Goal: Communication & Community: Answer question/provide support

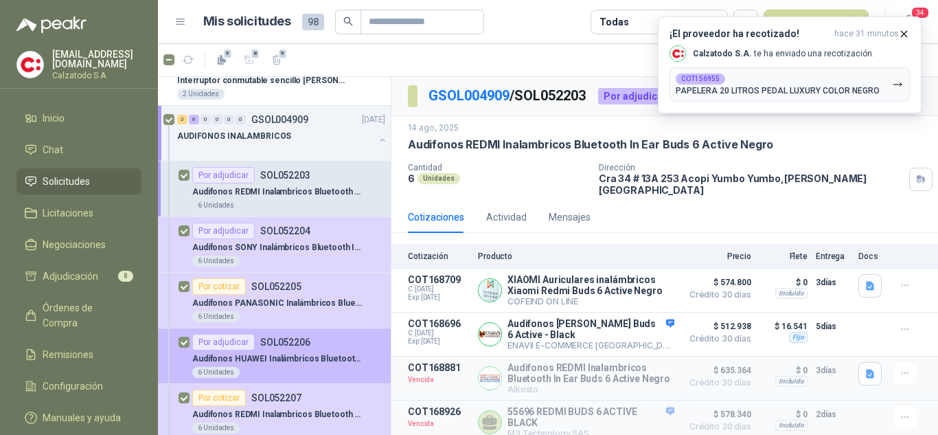
scroll to position [69, 0]
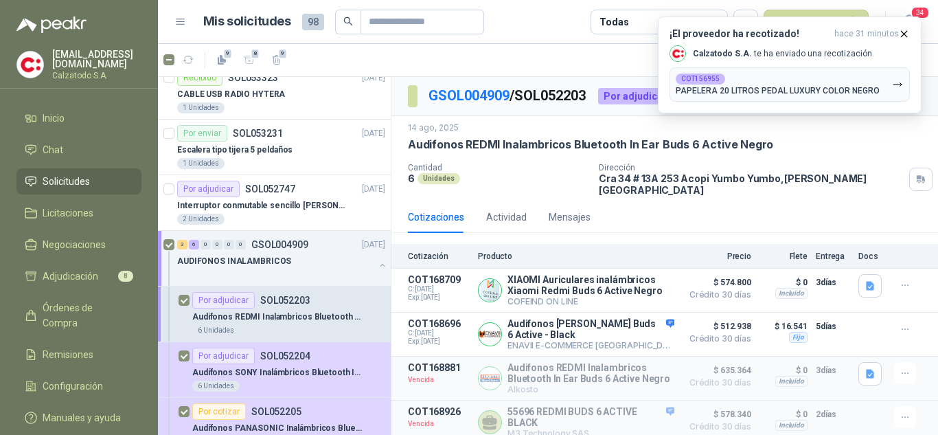
click at [63, 181] on span "Solicitudes" at bounding box center [66, 181] width 47 height 15
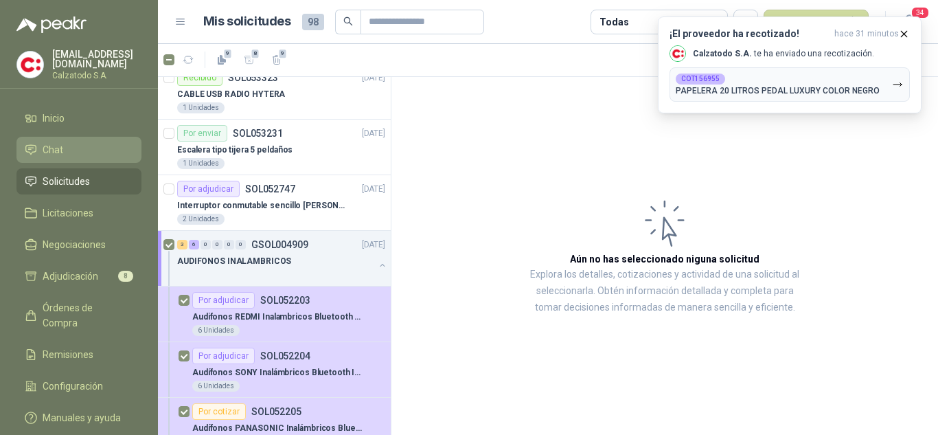
click at [49, 137] on link "Chat" at bounding box center [78, 150] width 125 height 26
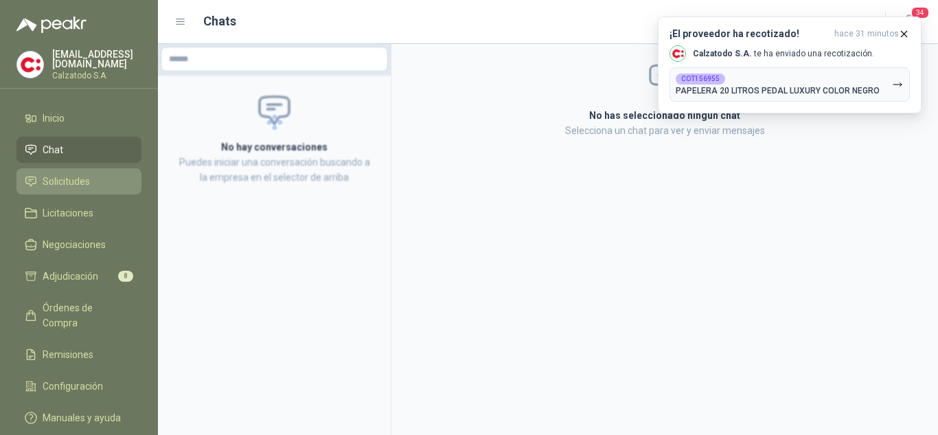
click at [76, 174] on span "Solicitudes" at bounding box center [66, 181] width 47 height 15
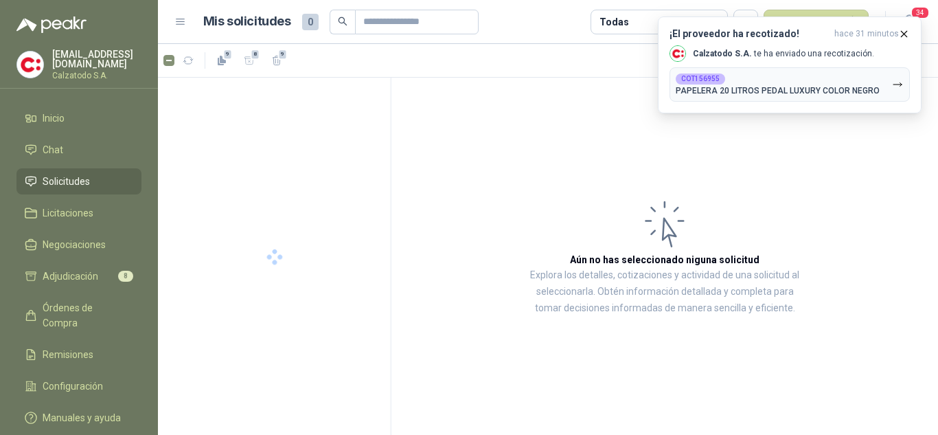
click at [56, 175] on span "Solicitudes" at bounding box center [66, 181] width 47 height 15
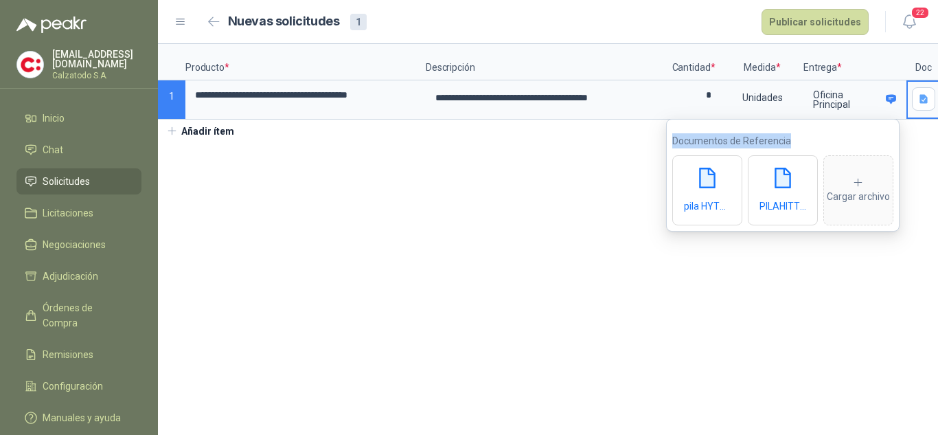
scroll to position [0, 39]
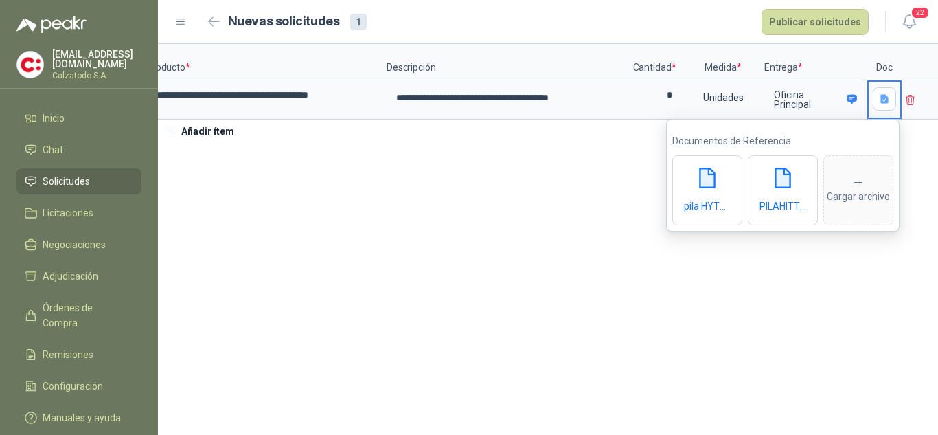
click at [760, 242] on section "**********" at bounding box center [548, 239] width 780 height 391
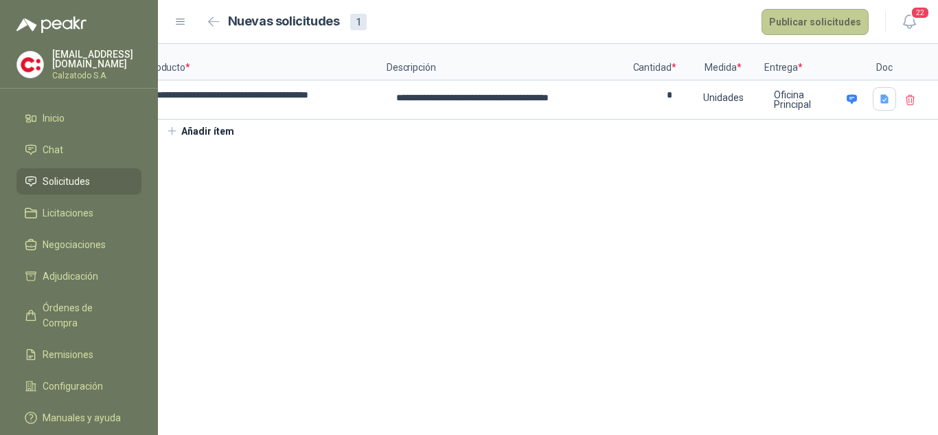
click at [827, 16] on button "Publicar solicitudes" at bounding box center [815, 22] width 107 height 26
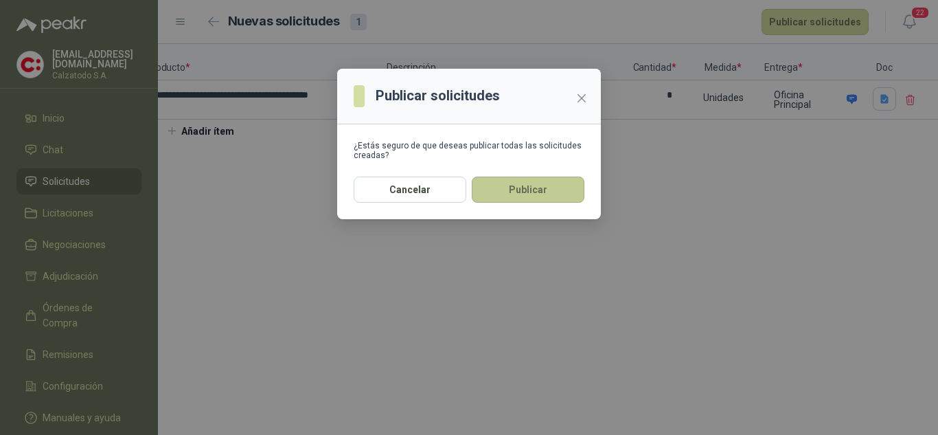
click at [544, 190] on button "Publicar" at bounding box center [528, 190] width 113 height 26
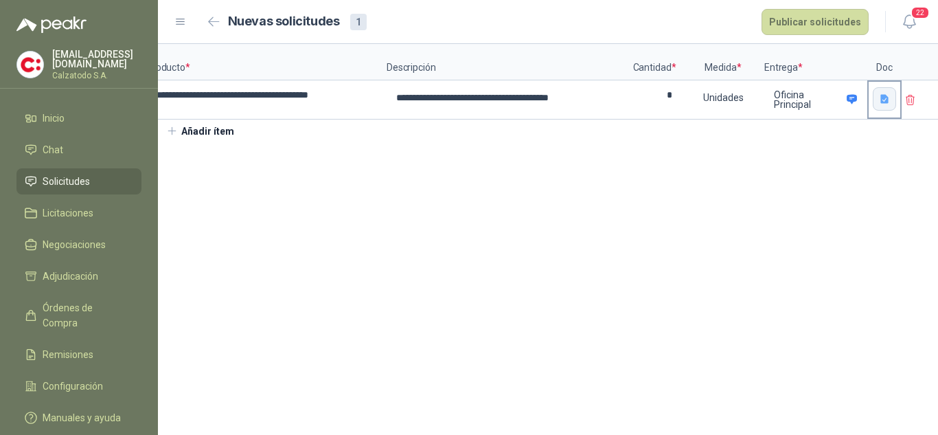
click at [887, 96] on icon "button" at bounding box center [885, 98] width 8 height 9
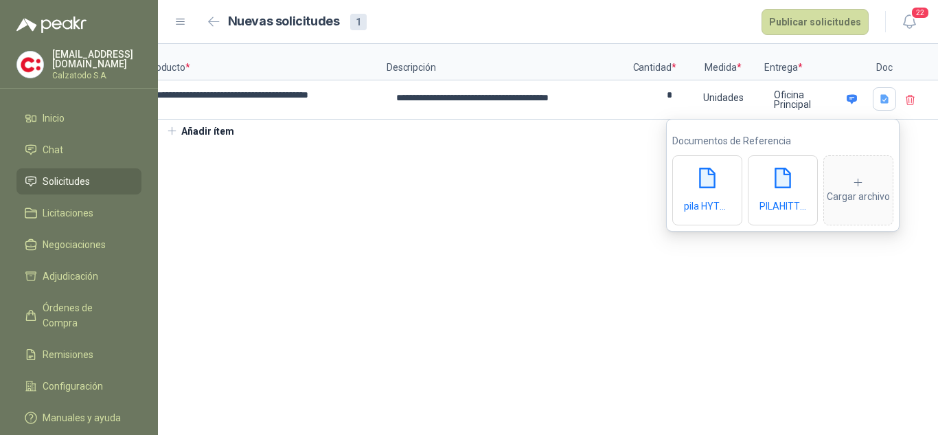
click at [679, 10] on div "Nuevas solicitudes 1 Publicar solicitudes" at bounding box center [536, 22] width 666 height 26
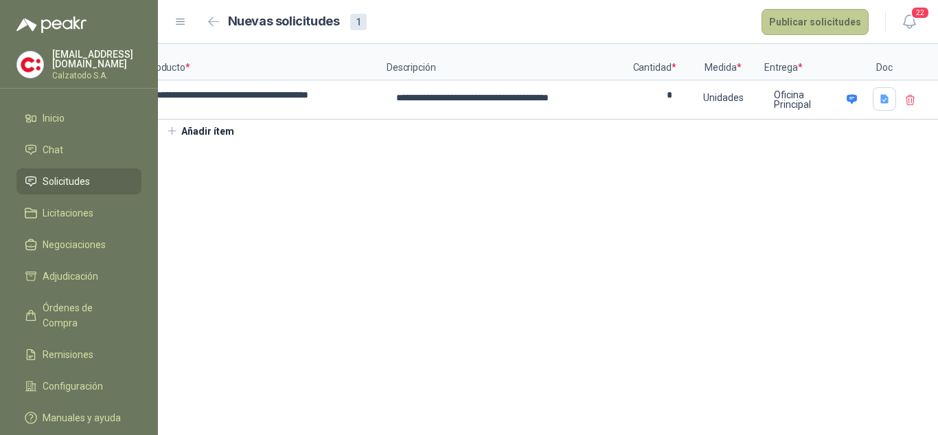
click at [819, 19] on button "Publicar solicitudes" at bounding box center [815, 22] width 107 height 26
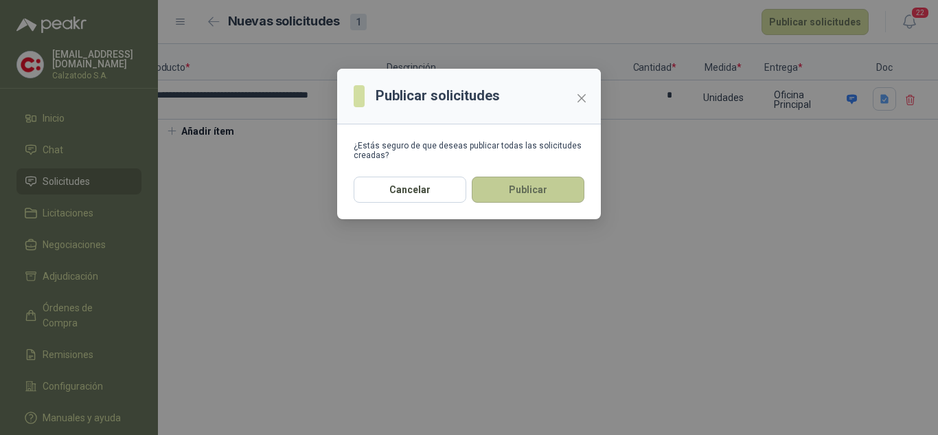
click at [536, 195] on button "Publicar" at bounding box center [528, 190] width 113 height 26
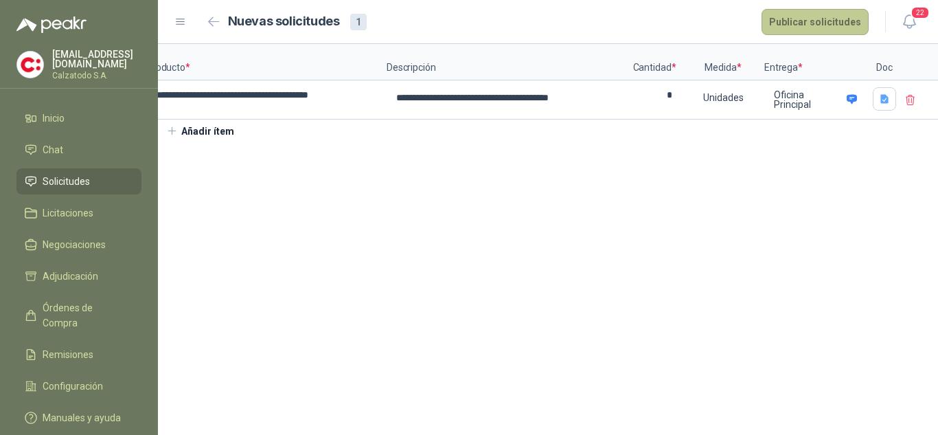
click at [801, 15] on button "Publicar solicitudes" at bounding box center [815, 22] width 107 height 26
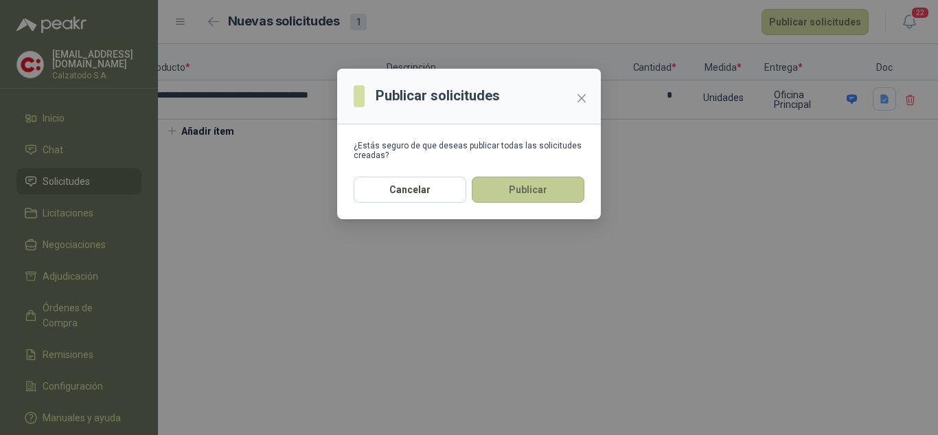
click at [527, 200] on button "Publicar" at bounding box center [528, 190] width 113 height 26
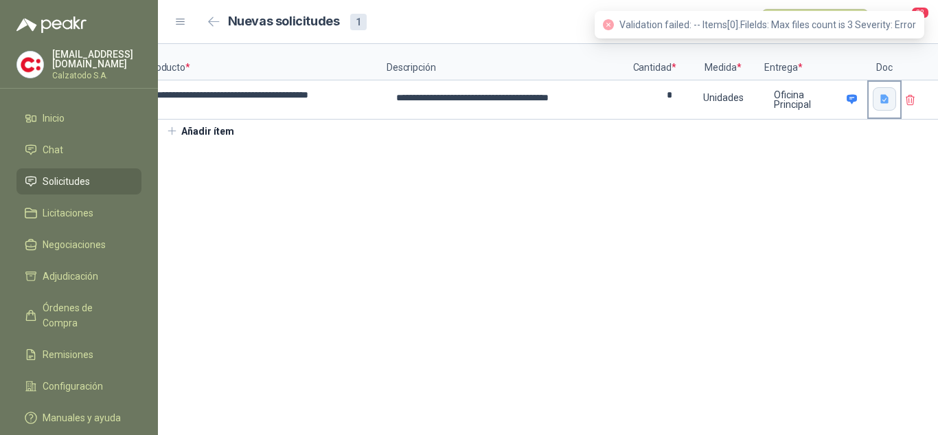
click at [887, 100] on icon "button" at bounding box center [885, 98] width 8 height 9
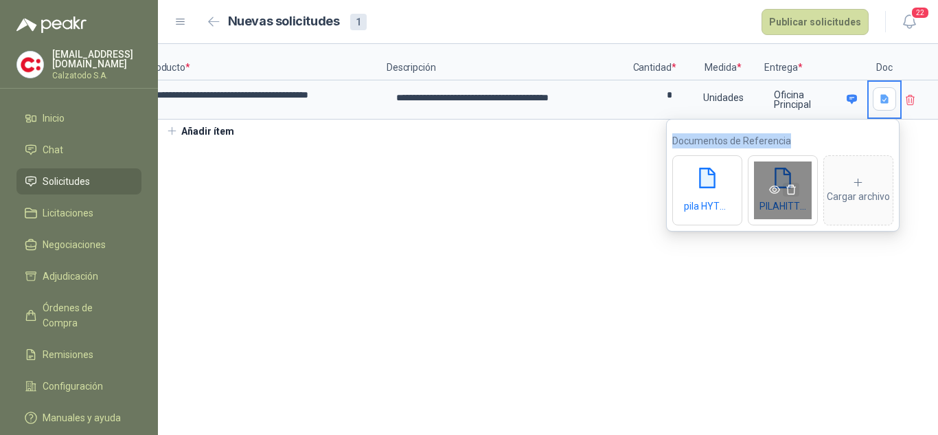
click at [792, 190] on icon "delete" at bounding box center [791, 189] width 11 height 11
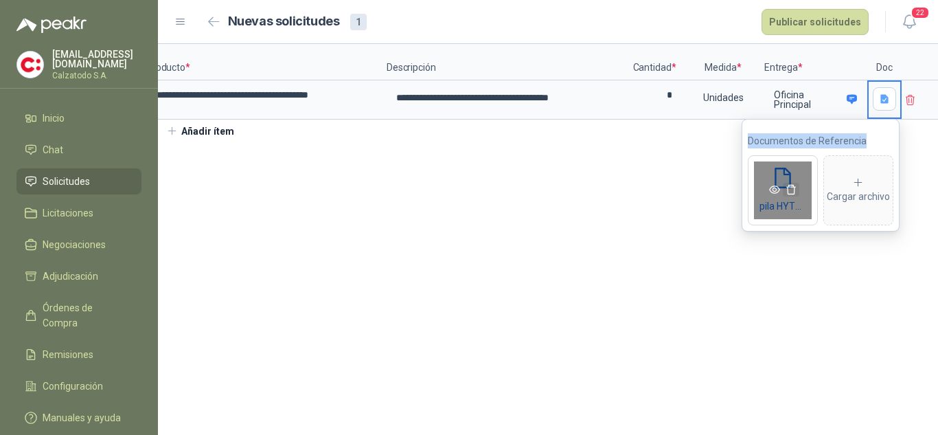
click at [792, 190] on icon "delete" at bounding box center [791, 189] width 11 height 11
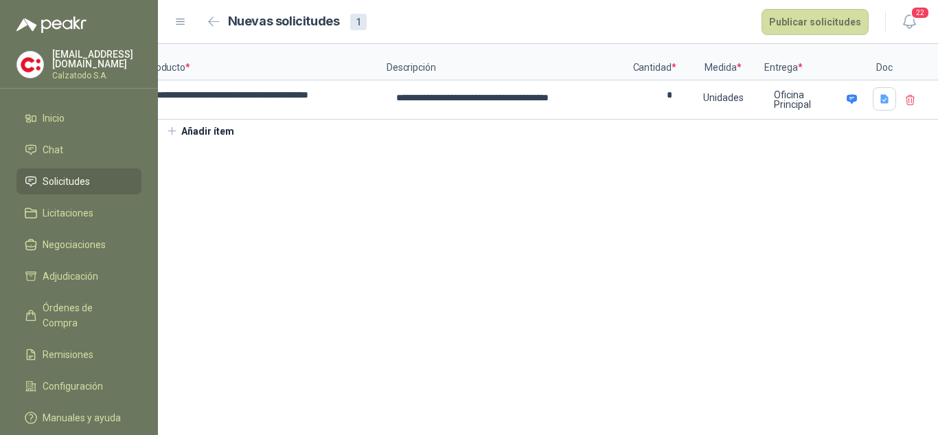
click at [653, 260] on section "**********" at bounding box center [548, 239] width 780 height 391
click at [889, 97] on icon "button" at bounding box center [885, 99] width 12 height 12
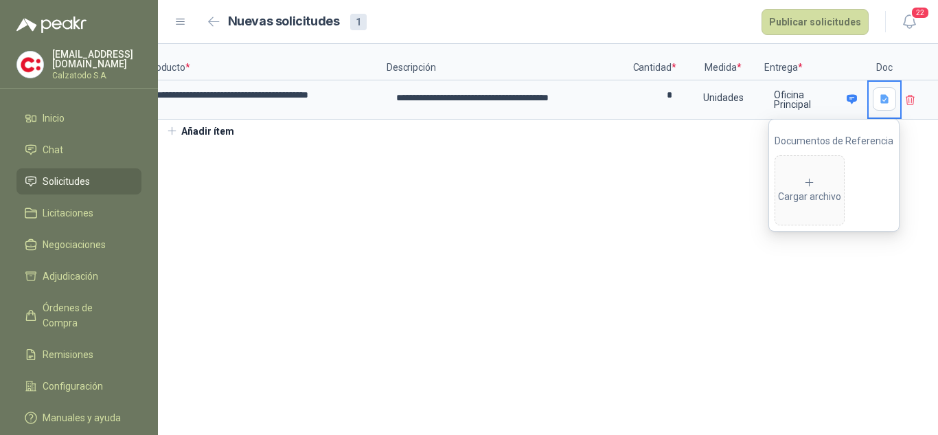
click at [833, 134] on p "Documentos de Referencia" at bounding box center [834, 140] width 119 height 15
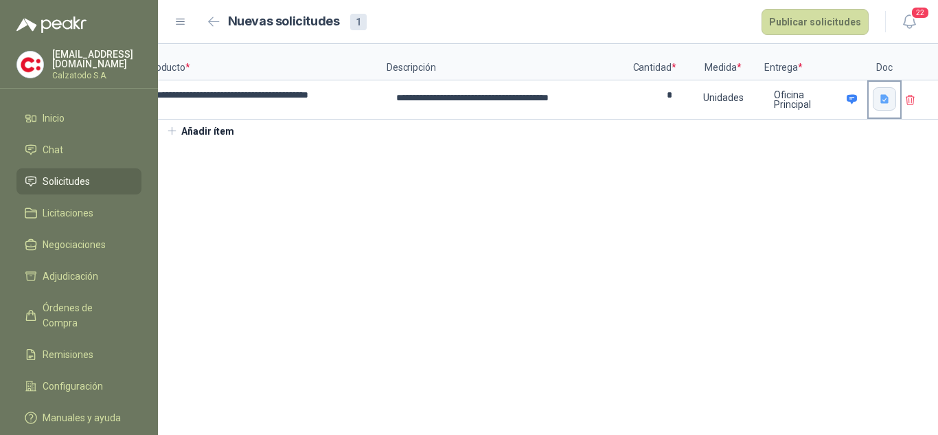
click at [885, 104] on icon "button" at bounding box center [885, 99] width 12 height 12
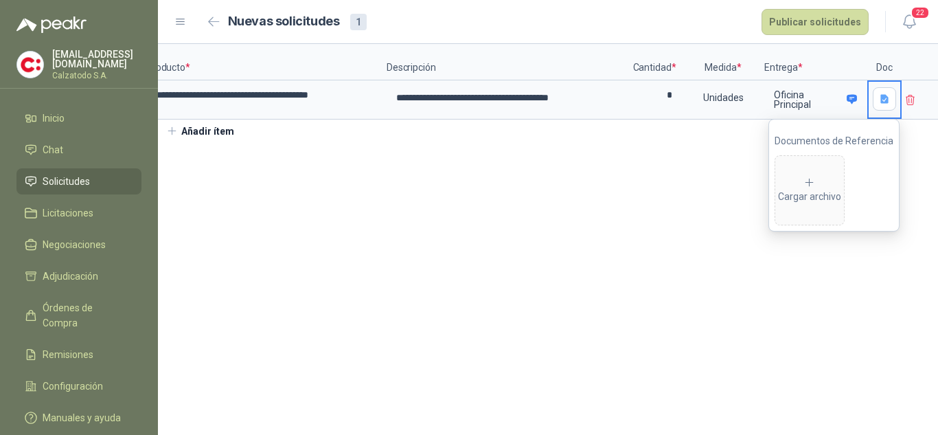
click at [830, 139] on p "Documentos de Referencia" at bounding box center [834, 140] width 119 height 15
click at [552, 265] on section "**********" at bounding box center [548, 239] width 780 height 391
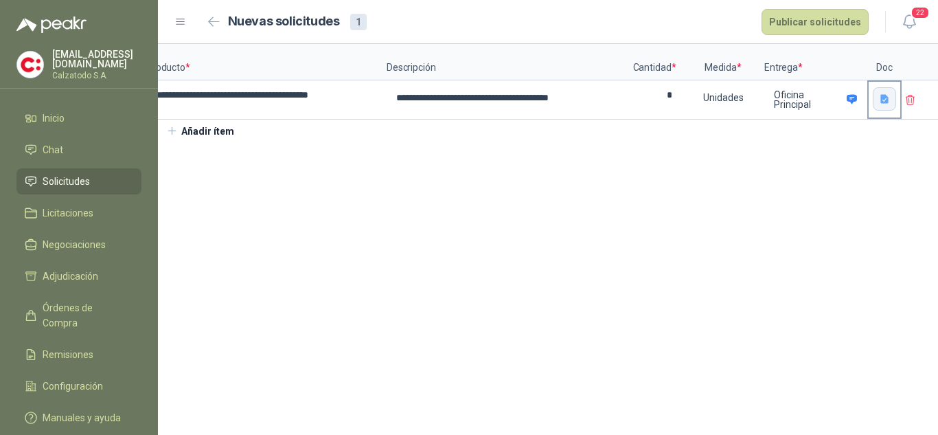
click at [883, 98] on icon "button" at bounding box center [885, 98] width 8 height 9
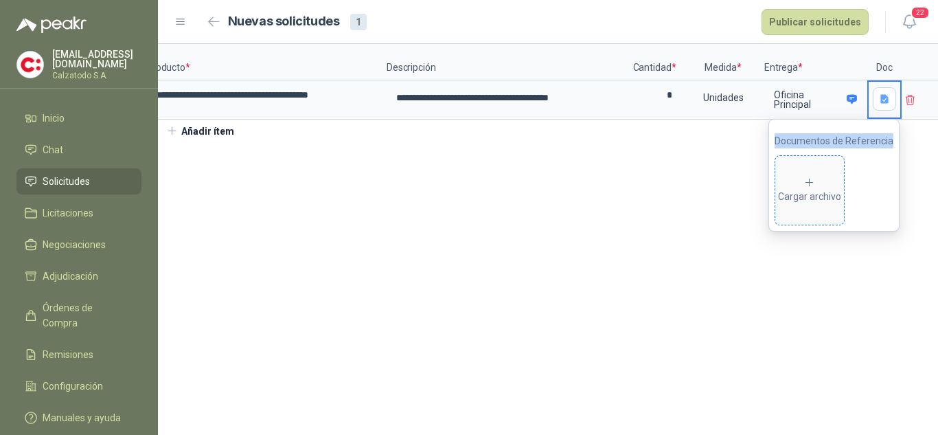
click at [825, 188] on div "Cargar archivo" at bounding box center [809, 190] width 63 height 27
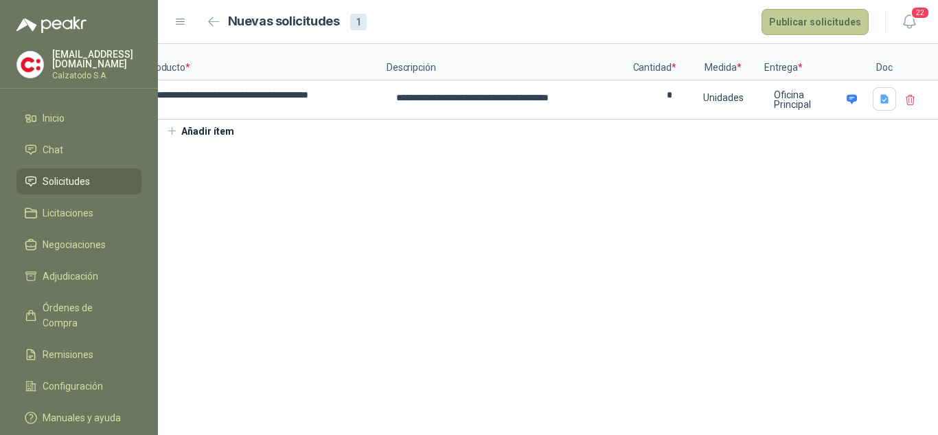
click at [829, 20] on button "Publicar solicitudes" at bounding box center [815, 22] width 107 height 26
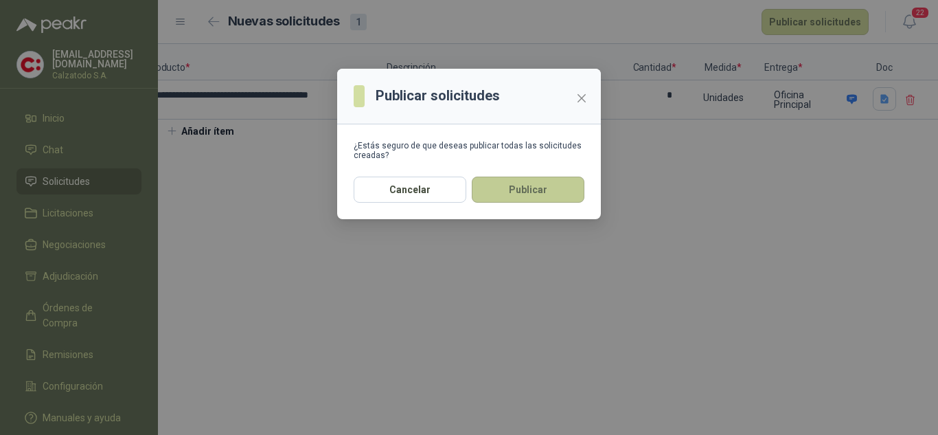
click at [513, 185] on button "Publicar" at bounding box center [528, 190] width 113 height 26
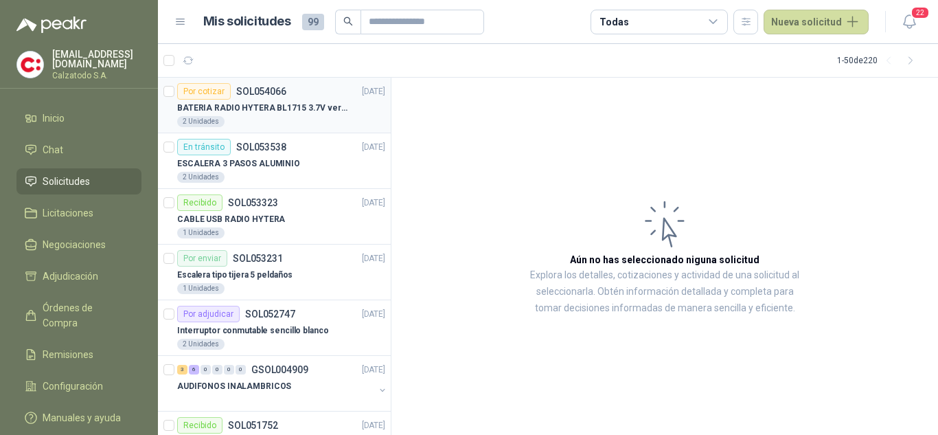
click at [253, 106] on p "BATERIA RADIO HYTERA BL1715 3.7V ver imagen" at bounding box center [262, 108] width 171 height 13
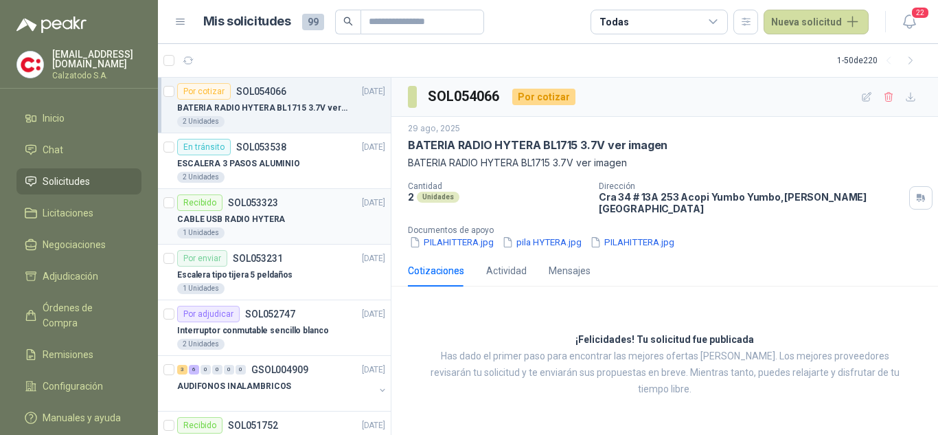
click at [294, 201] on div "Recibido SOL053323 [DATE]" at bounding box center [281, 202] width 208 height 16
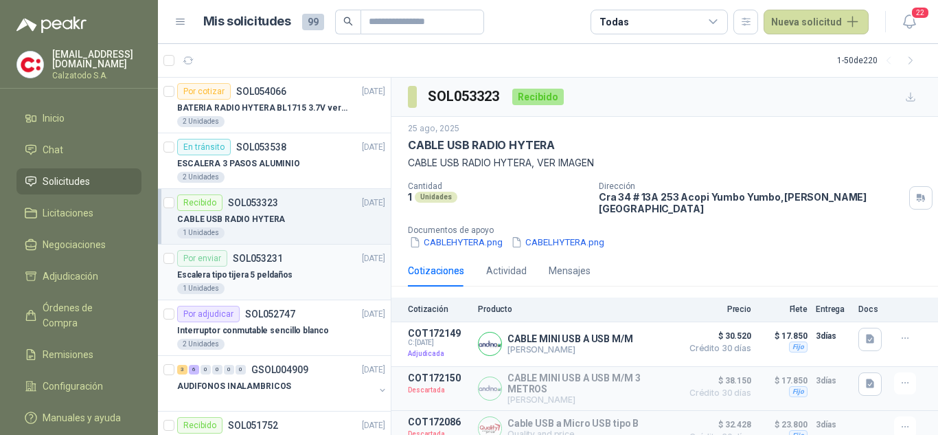
click at [280, 262] on p "SOL053231" at bounding box center [258, 258] width 50 height 10
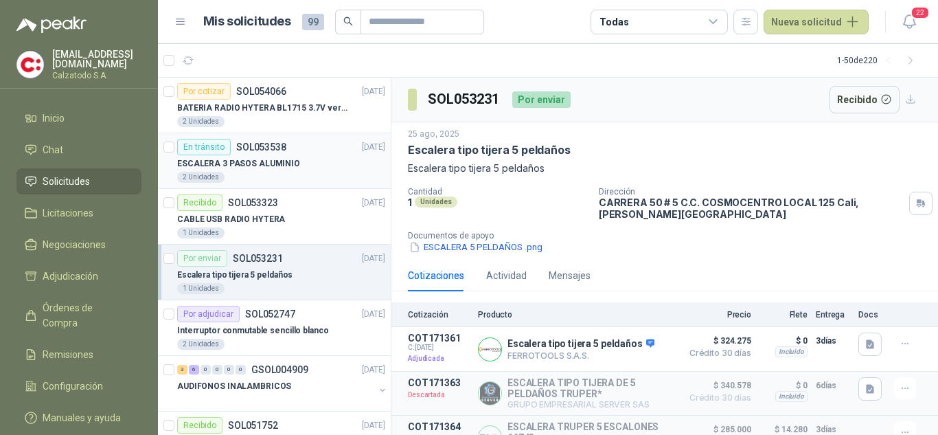
click at [265, 154] on div "En tránsito SOL053538" at bounding box center [231, 147] width 109 height 16
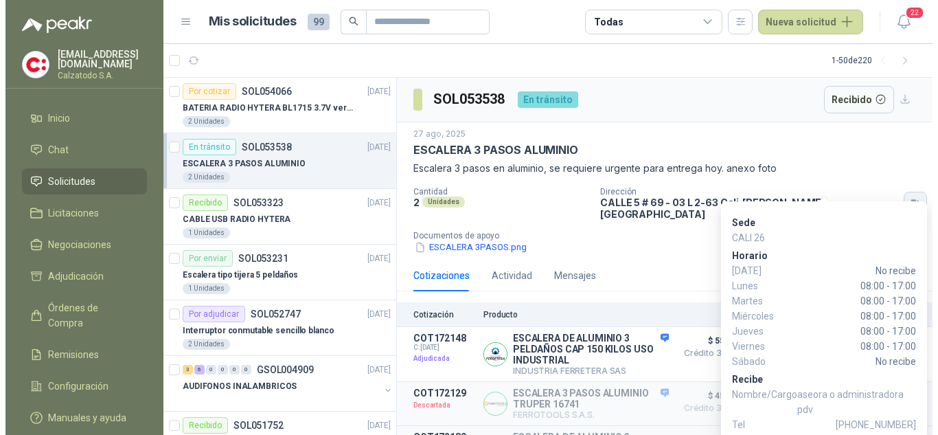
scroll to position [110, 0]
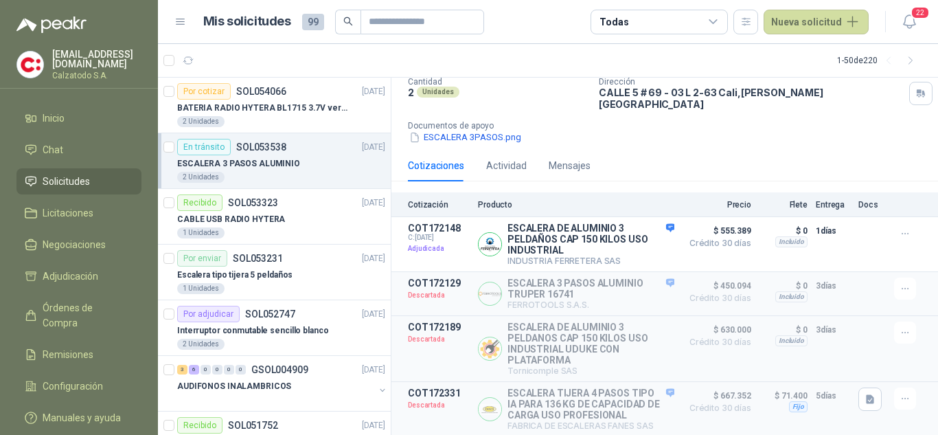
click at [684, 133] on div "ESCALERA 3PASOS.png" at bounding box center [670, 138] width 525 height 14
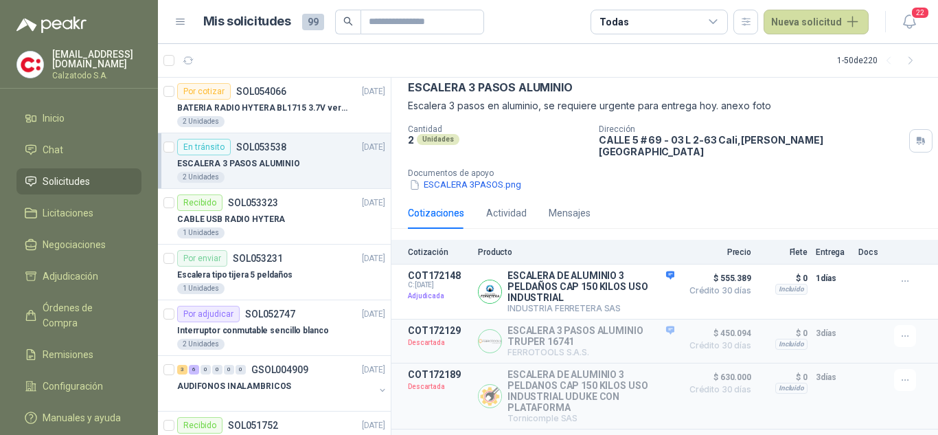
scroll to position [0, 0]
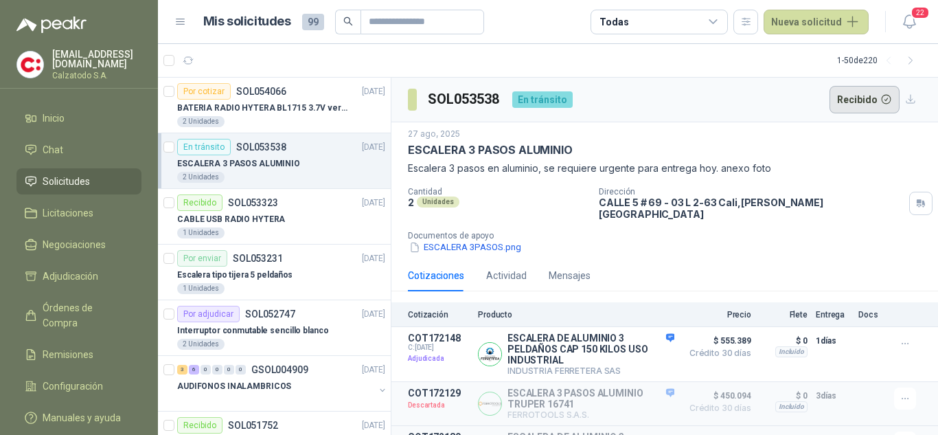
click at [858, 96] on button "Recibido" at bounding box center [865, 99] width 71 height 27
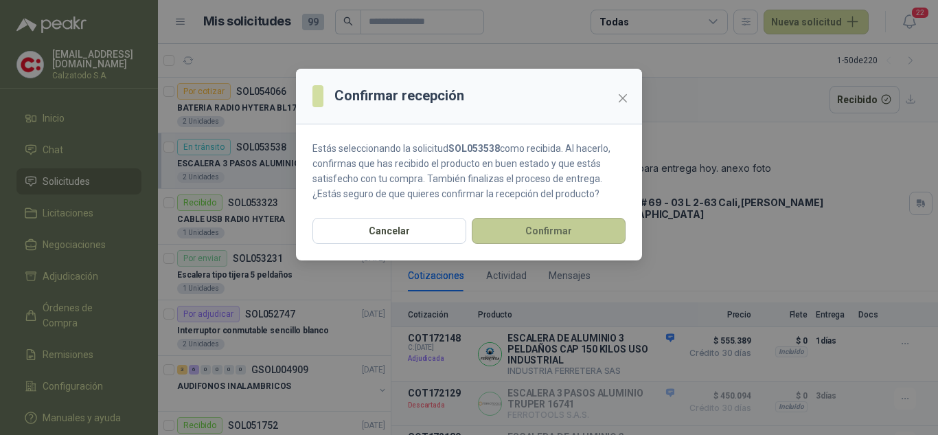
click at [565, 235] on button "Confirmar" at bounding box center [549, 231] width 154 height 26
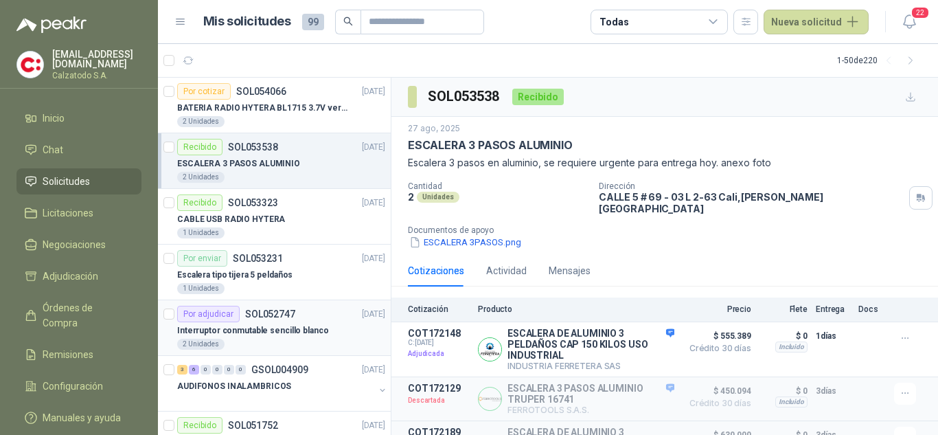
scroll to position [137, 0]
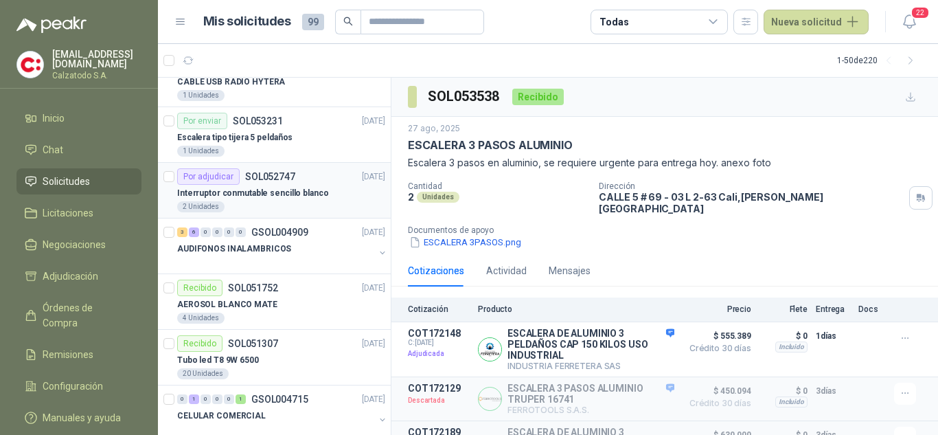
click at [276, 190] on p "Interruptor conmutable sencillo blanco" at bounding box center [252, 193] width 151 height 13
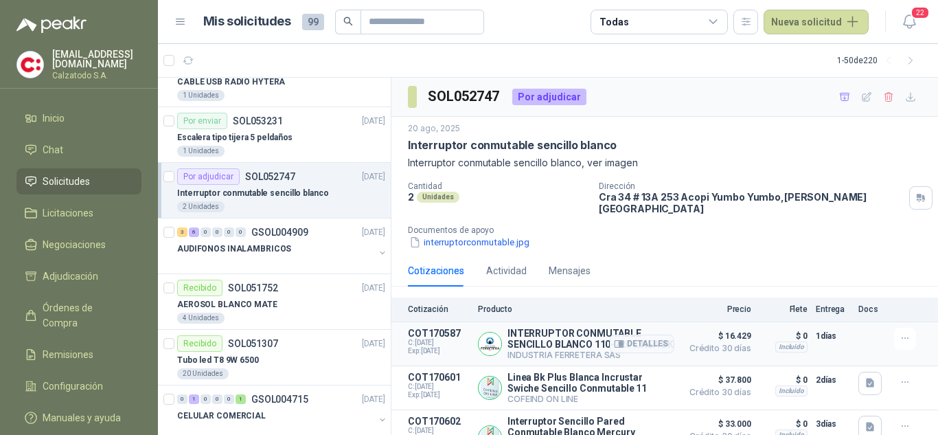
scroll to position [36, 0]
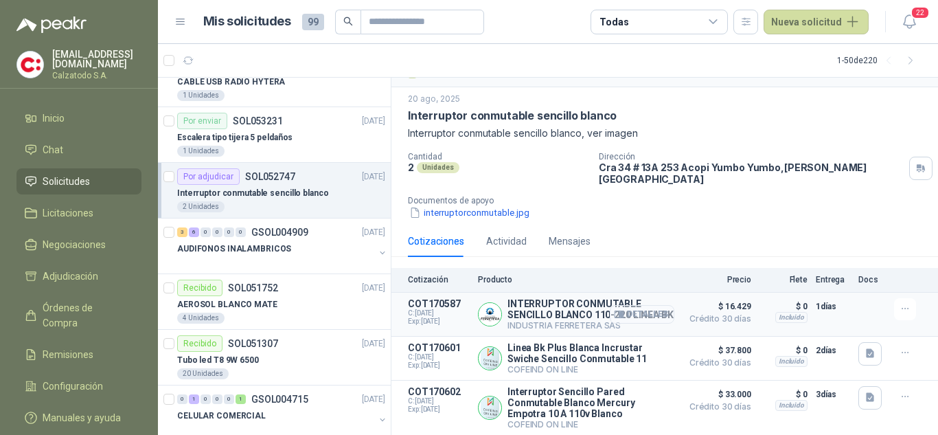
click at [640, 305] on button "Detalles" at bounding box center [642, 314] width 65 height 19
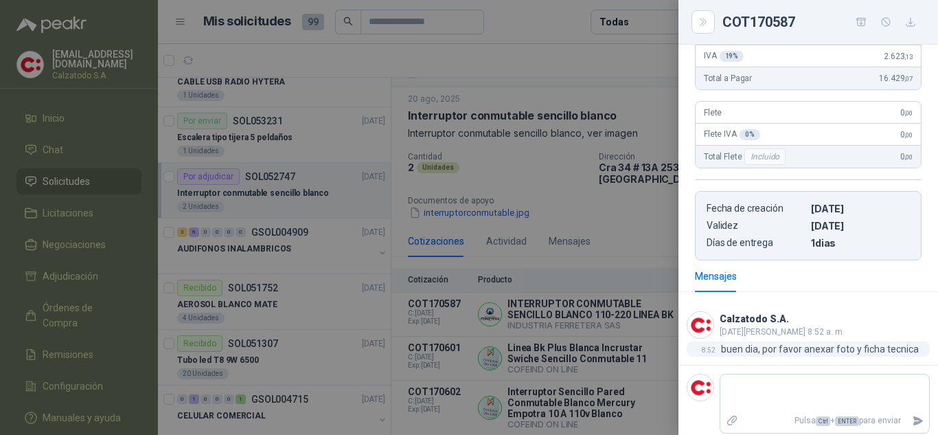
scroll to position [226, 0]
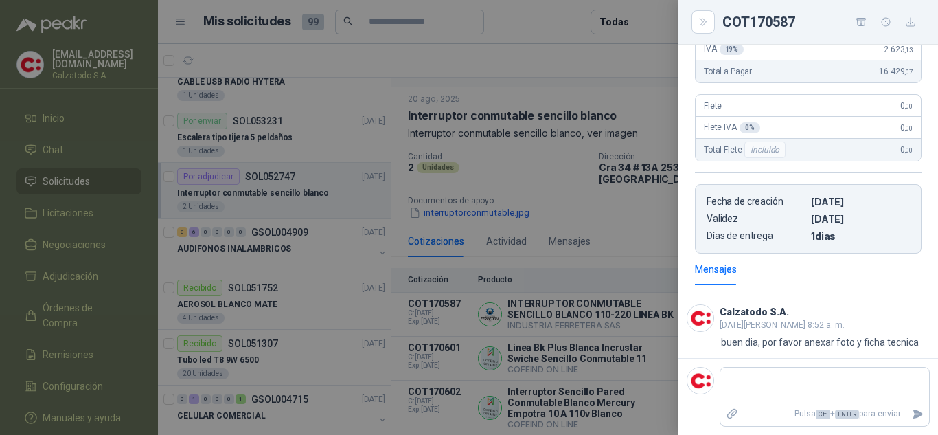
click at [514, 141] on div at bounding box center [469, 217] width 938 height 435
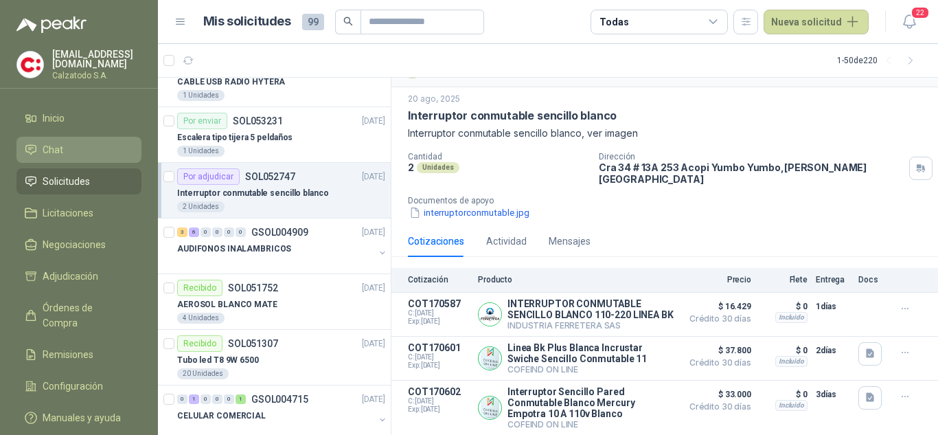
click at [67, 142] on li "Chat" at bounding box center [79, 149] width 109 height 15
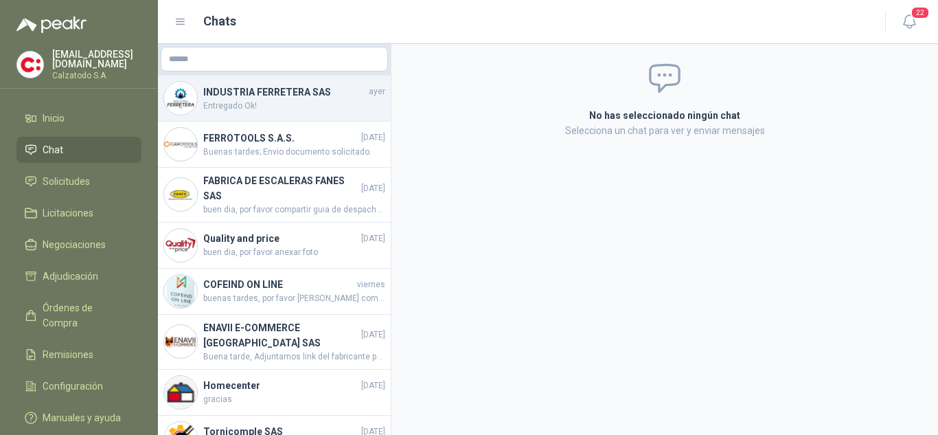
click at [277, 90] on h4 "INDUSTRIA FERRETERA SAS" at bounding box center [284, 91] width 163 height 15
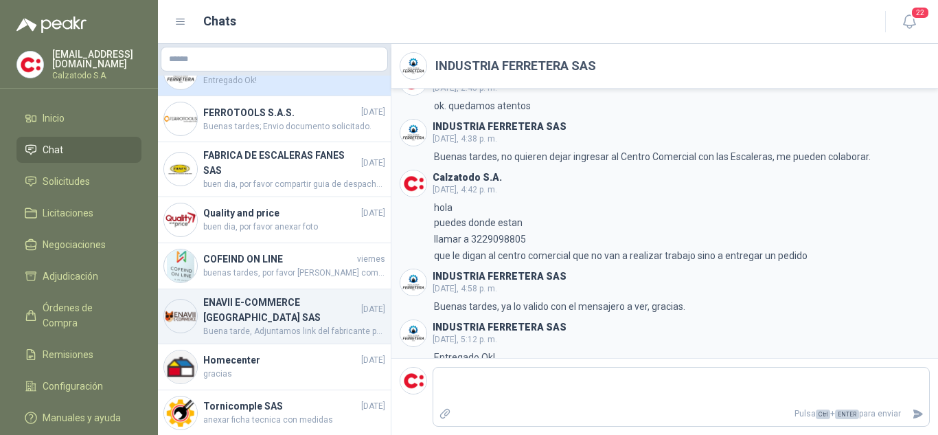
scroll to position [69, 0]
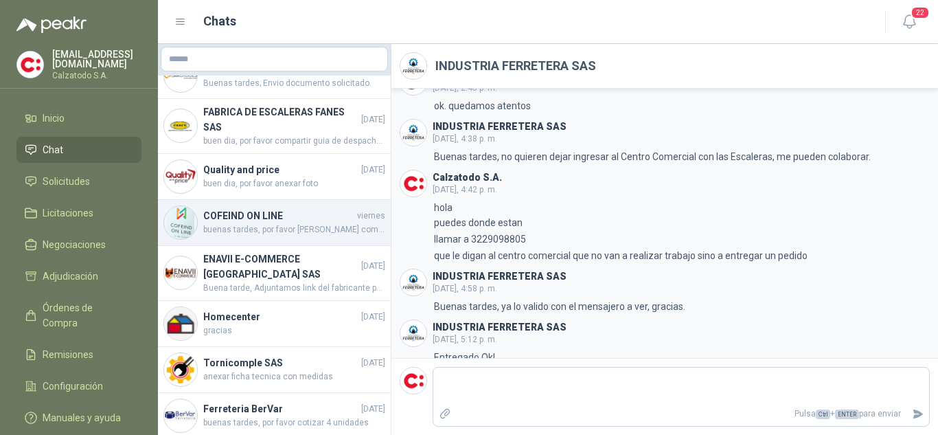
click at [275, 230] on span "buenas tardes, por favor [PERSON_NAME] como el que esta en la foto" at bounding box center [294, 229] width 182 height 13
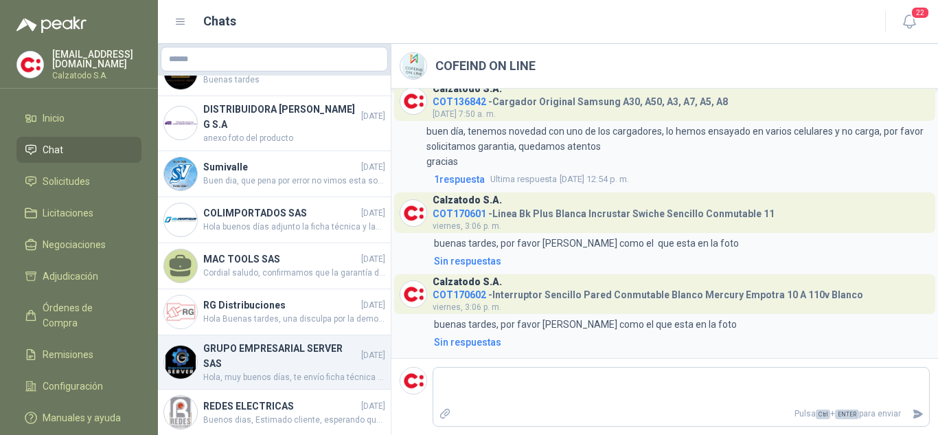
scroll to position [618, 0]
